Goal: Task Accomplishment & Management: Use online tool/utility

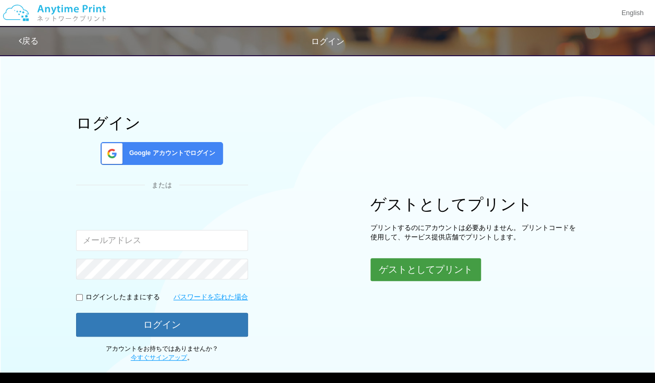
click at [402, 265] on button "ゲストとしてプリント" at bounding box center [425, 269] width 110 height 23
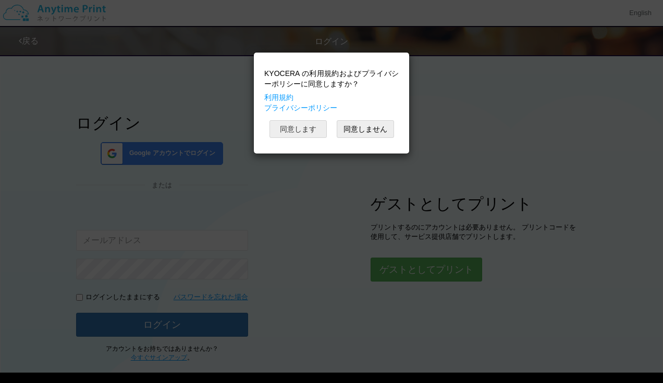
click at [307, 131] on button "同意します" at bounding box center [297, 129] width 57 height 18
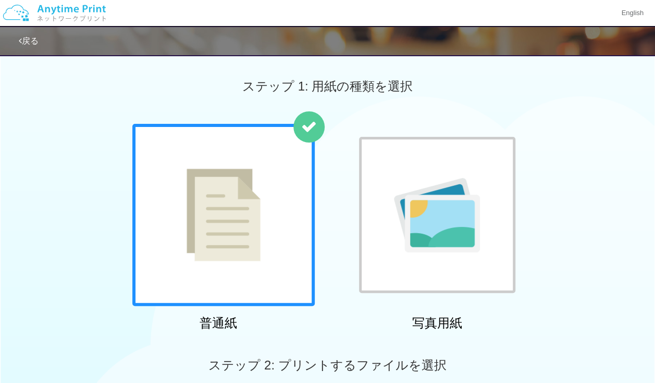
click at [437, 226] on img at bounding box center [437, 215] width 86 height 75
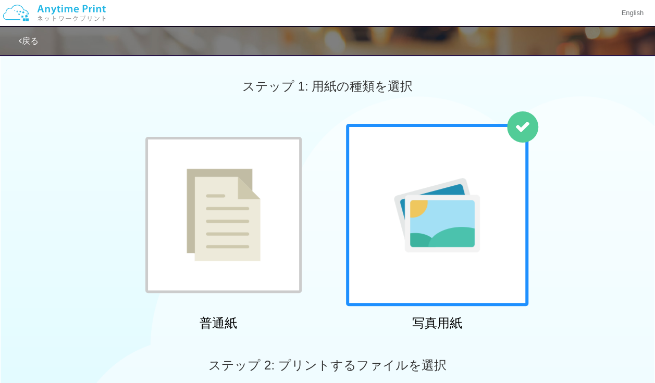
click at [59, 7] on img at bounding box center [54, 13] width 111 height 36
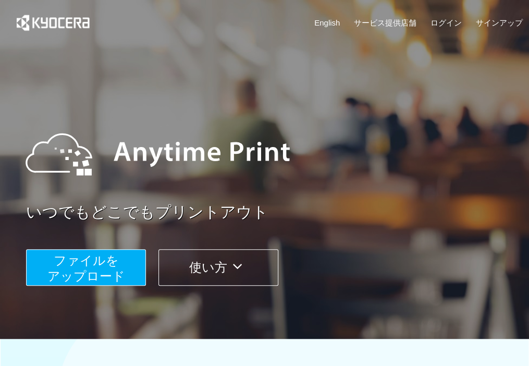
click at [192, 259] on button "使い方" at bounding box center [218, 267] width 120 height 36
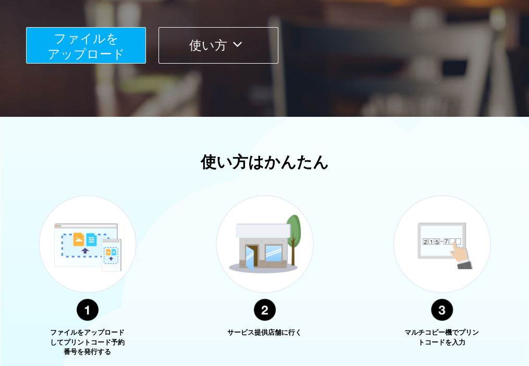
scroll to position [211, 0]
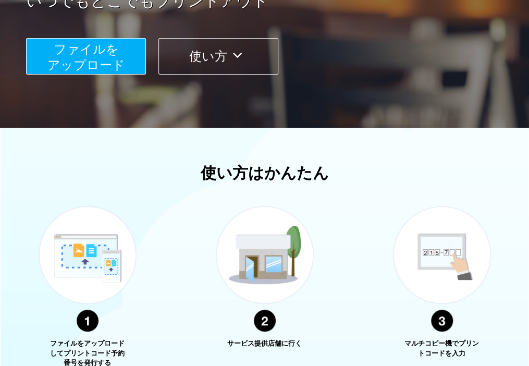
click at [62, 50] on span "ファイルを ​​アップロード" at bounding box center [86, 57] width 78 height 30
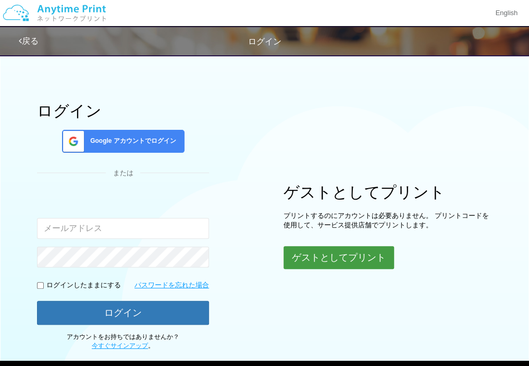
click at [320, 258] on button "ゲストとしてプリント" at bounding box center [338, 257] width 110 height 23
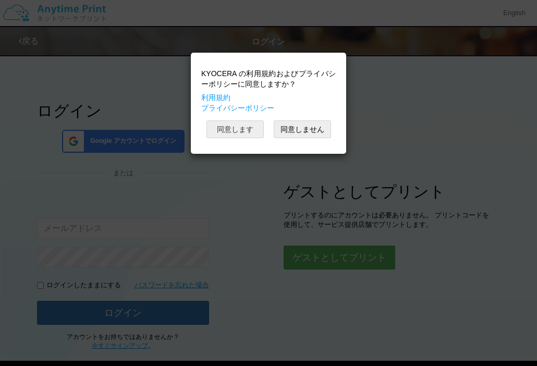
click at [247, 128] on button "同意します" at bounding box center [234, 129] width 57 height 18
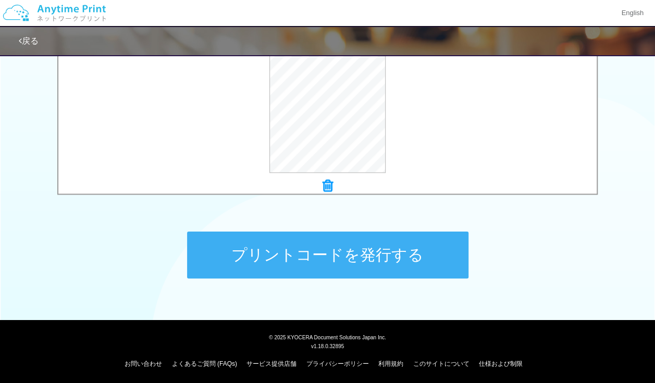
scroll to position [408, 0]
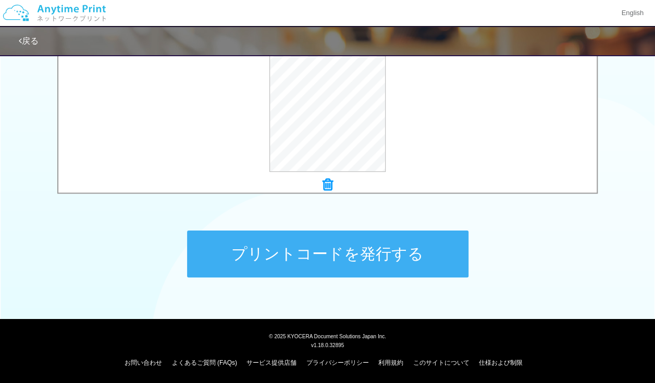
click at [408, 259] on button "プリントコードを発行する" at bounding box center [327, 254] width 281 height 47
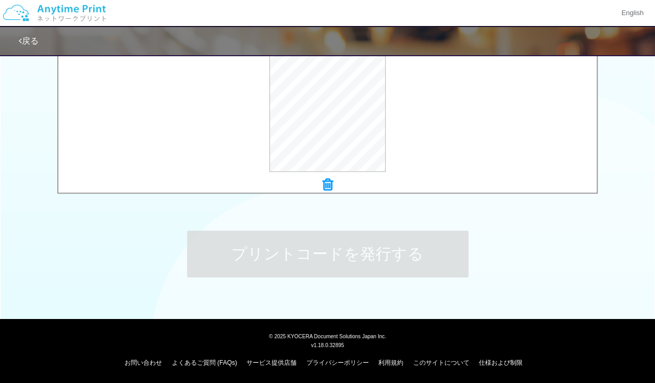
scroll to position [0, 0]
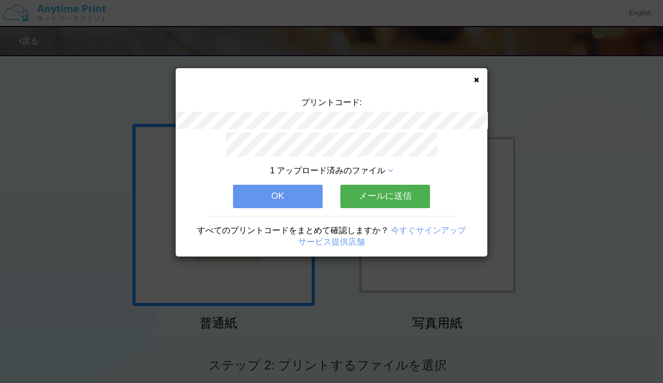
click at [306, 199] on button "OK" at bounding box center [278, 196] width 90 height 23
